Goal: Transaction & Acquisition: Purchase product/service

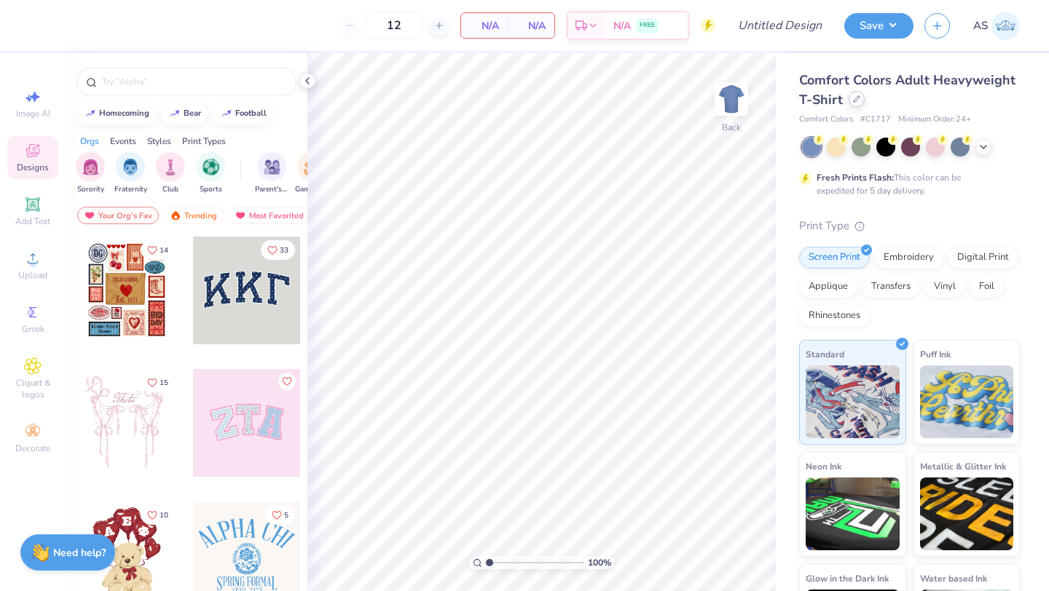
click at [864, 103] on div at bounding box center [856, 99] width 16 height 16
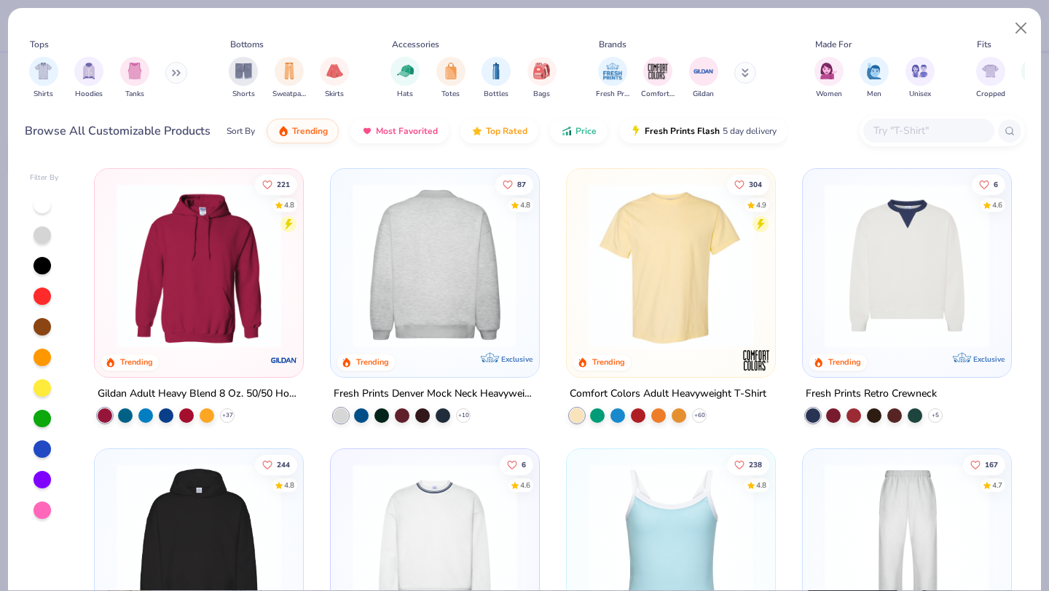
click at [452, 268] on img at bounding box center [434, 266] width 179 height 165
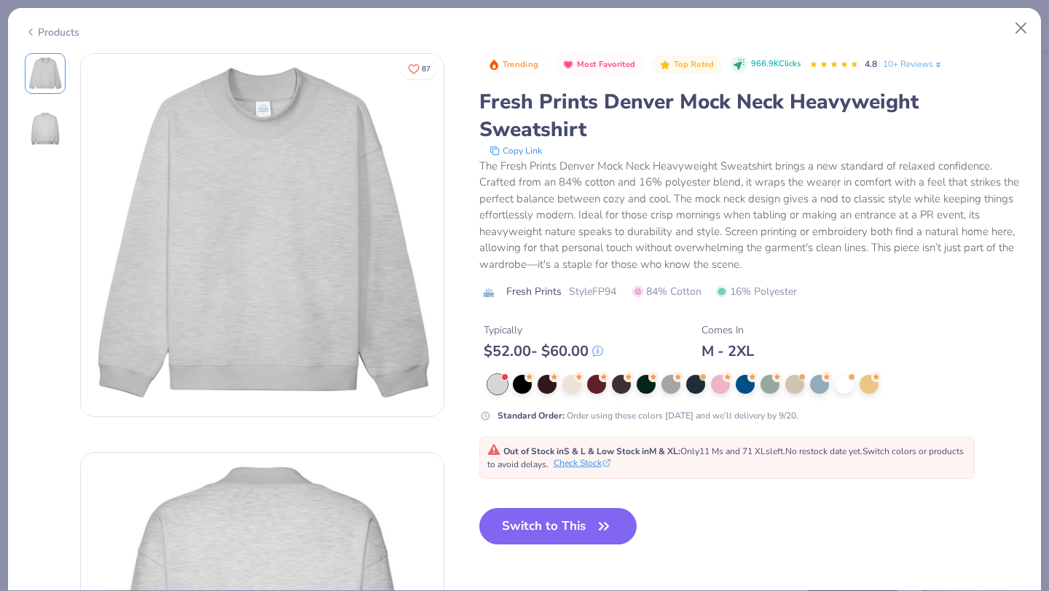
click at [610, 464] on button "Check Stock" at bounding box center [581, 463] width 57 height 13
click at [1020, 30] on button "Close" at bounding box center [1021, 29] width 28 height 28
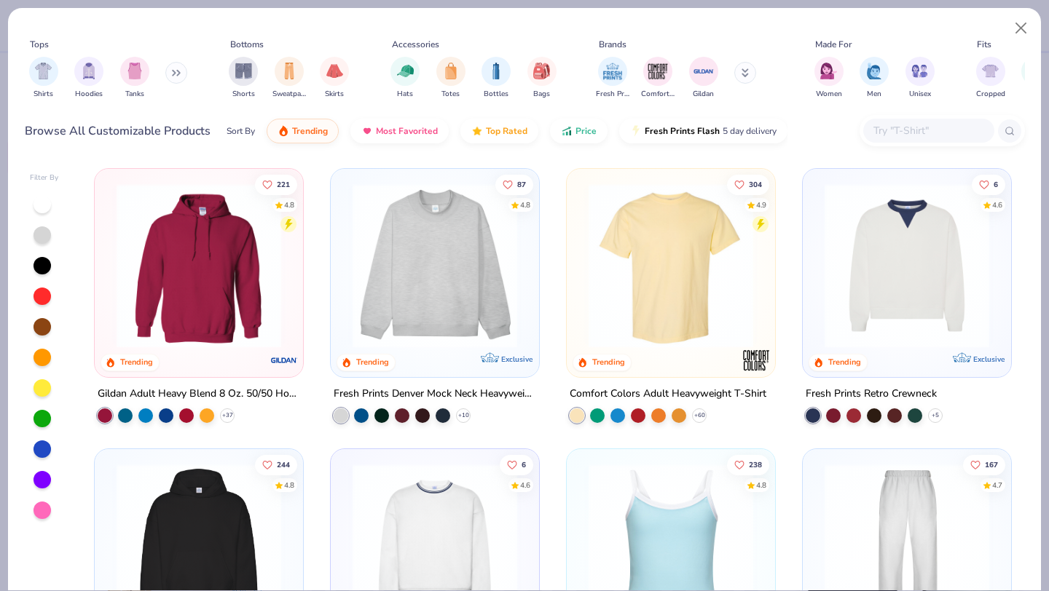
click at [929, 138] on input "text" at bounding box center [928, 130] width 112 height 17
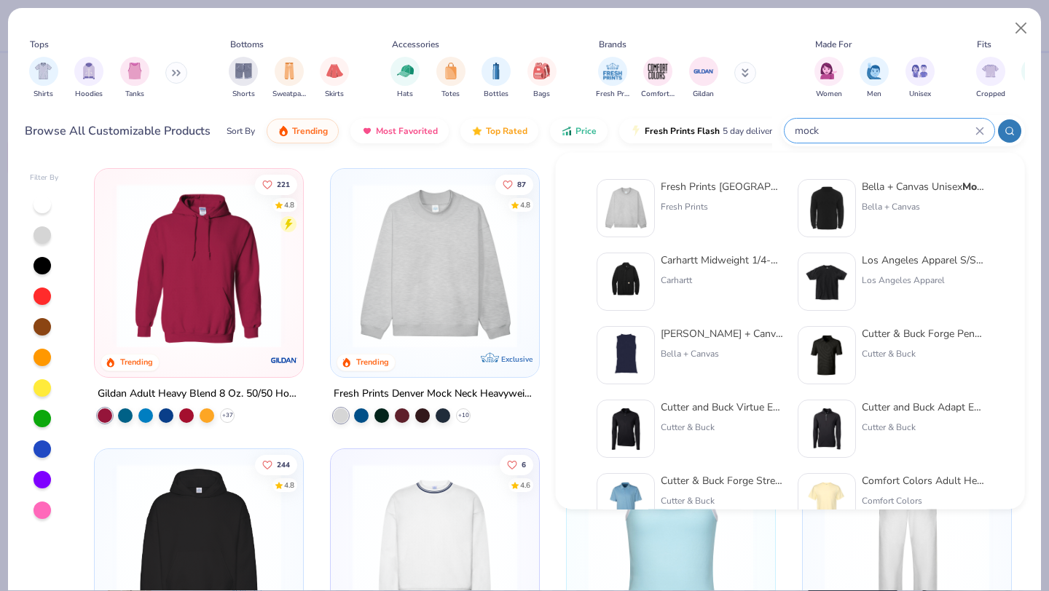
type input "mock"
click at [686, 227] on div "Fresh Prints Denver Mock Neck Heavyweight Sweatshirt Fresh Prints" at bounding box center [722, 208] width 122 height 58
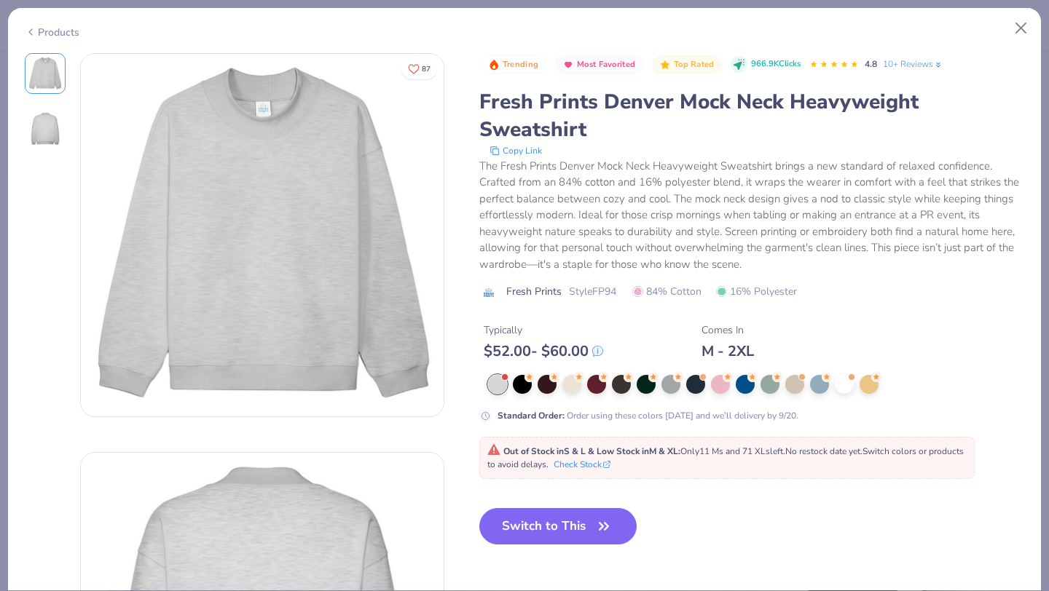
click at [534, 508] on div "Trending Most Favorited Top Rated 966.9K Clicks 4.8 10+ Reviews Fresh Prints De…" at bounding box center [751, 311] width 545 height 516
click at [534, 519] on button "Switch to This" at bounding box center [558, 526] width 158 height 36
type input "50"
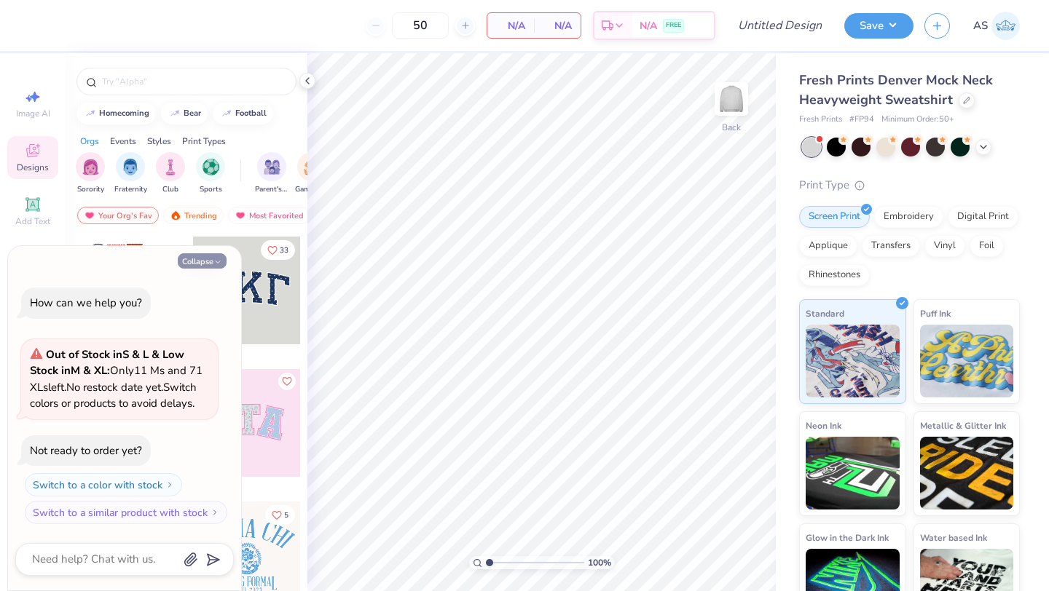
click at [209, 253] on button "Collapse" at bounding box center [202, 260] width 49 height 15
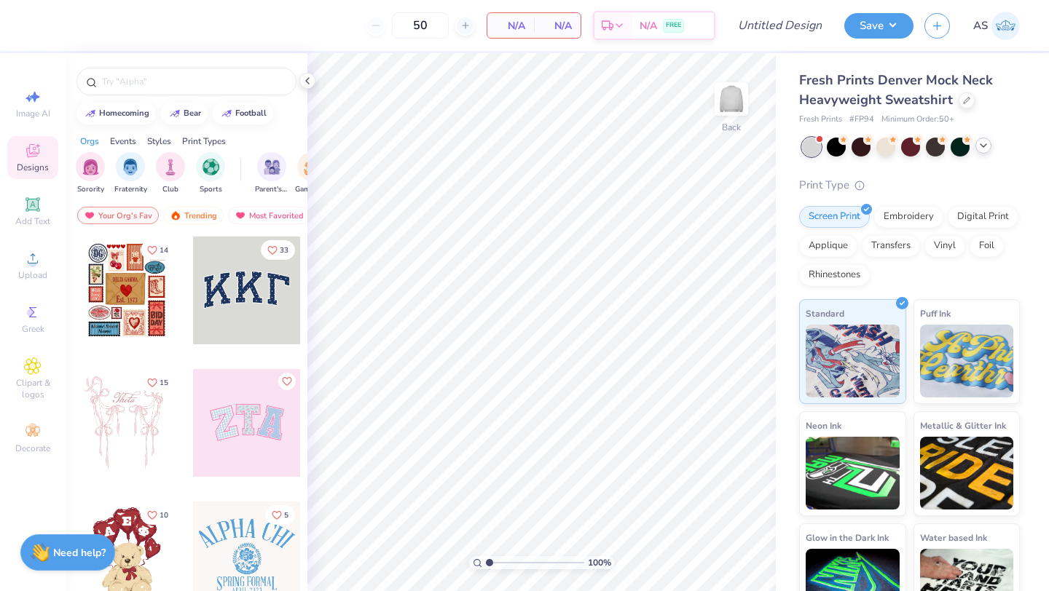
click at [986, 148] on icon at bounding box center [983, 146] width 12 height 12
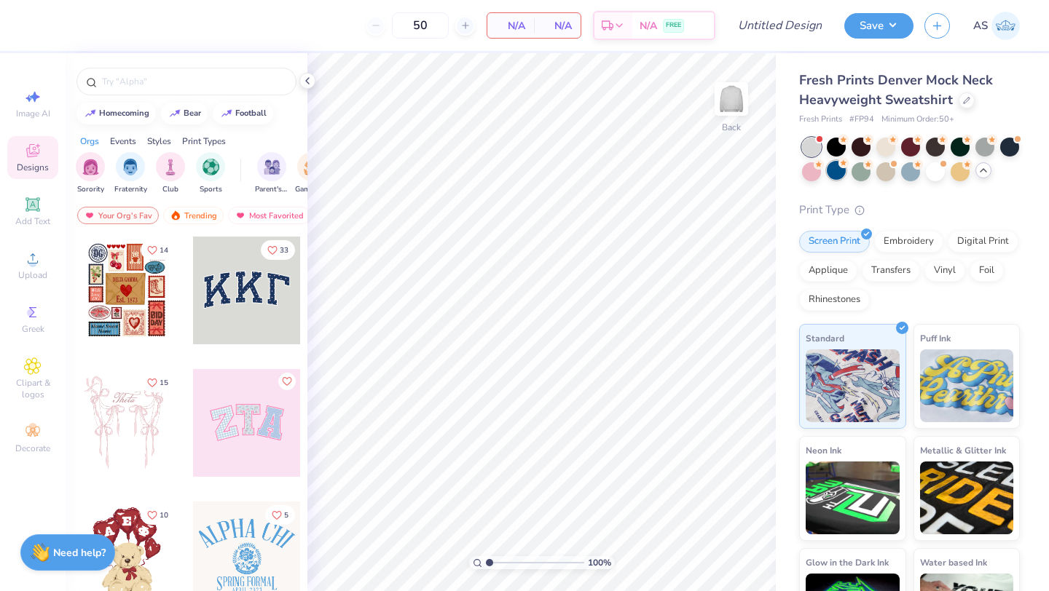
click at [845, 170] on div at bounding box center [836, 170] width 19 height 19
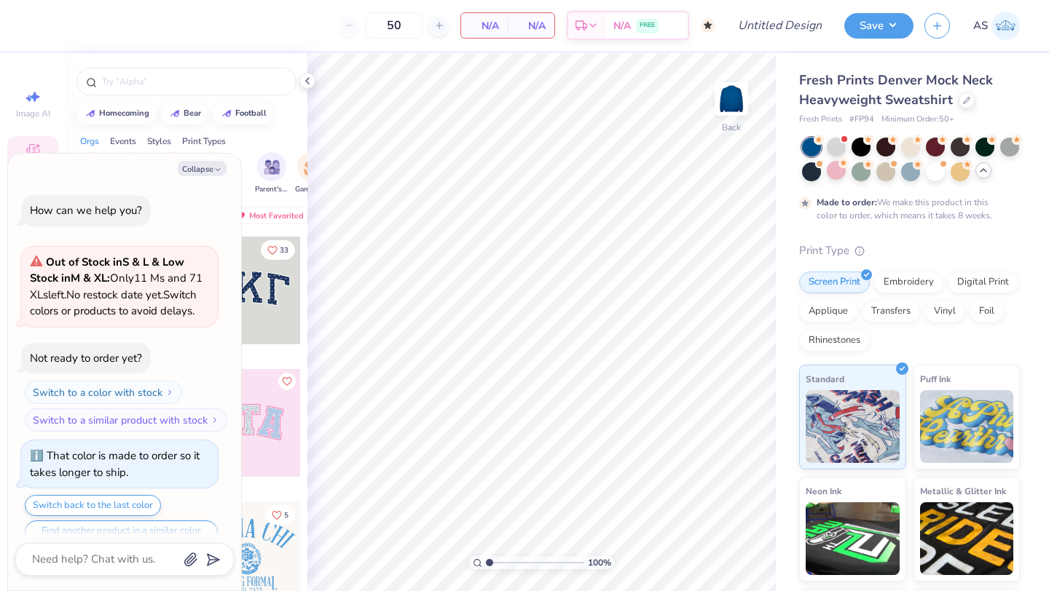
scroll to position [44, 0]
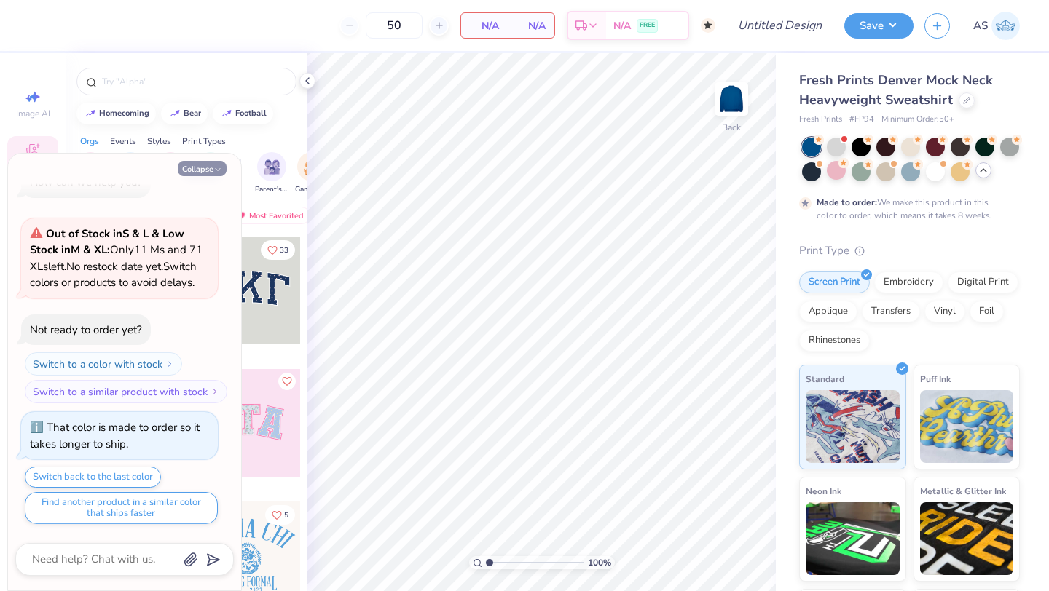
click at [210, 165] on button "Collapse" at bounding box center [202, 168] width 49 height 15
type textarea "x"
